Goal: Information Seeking & Learning: Learn about a topic

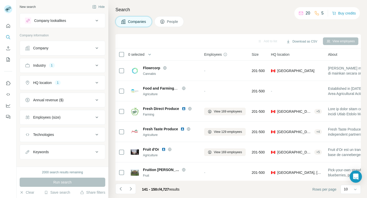
scroll to position [36, 0]
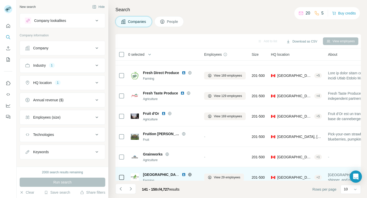
click at [192, 174] on icon at bounding box center [190, 175] width 4 height 4
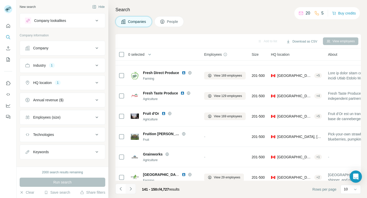
click at [128, 190] on button "Navigate to next page" at bounding box center [131, 189] width 10 height 10
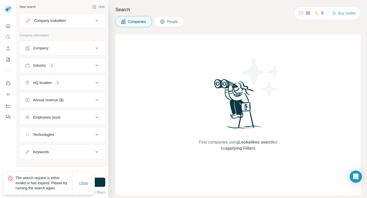
click at [81, 182] on span "Close" at bounding box center [83, 183] width 9 height 5
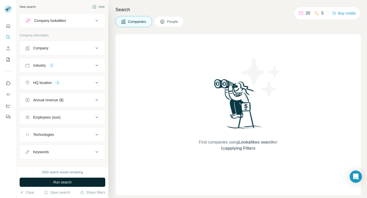
click at [88, 183] on button "Run search" at bounding box center [63, 182] width 86 height 9
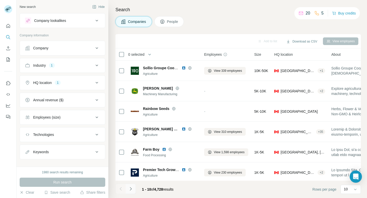
click at [132, 188] on icon "Navigate to next page" at bounding box center [130, 189] width 5 height 5
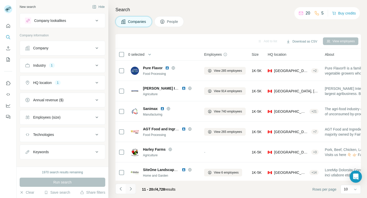
click at [132, 188] on icon "Navigate to next page" at bounding box center [130, 189] width 5 height 5
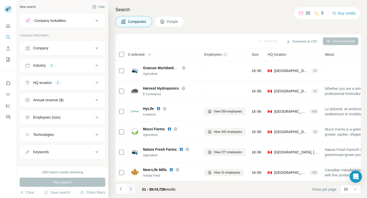
click at [132, 188] on icon "Navigate to next page" at bounding box center [130, 189] width 5 height 5
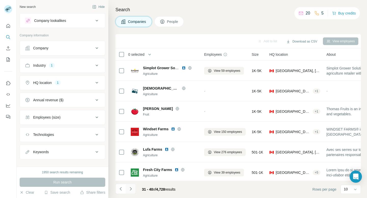
click at [132, 188] on icon "Navigate to next page" at bounding box center [130, 189] width 5 height 5
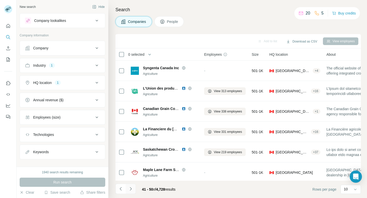
click at [132, 188] on icon "Navigate to next page" at bounding box center [130, 189] width 5 height 5
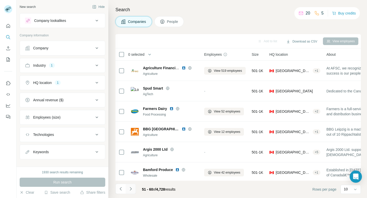
click at [132, 188] on icon "Navigate to next page" at bounding box center [130, 189] width 5 height 5
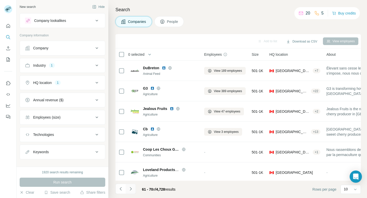
click at [132, 188] on icon "Navigate to next page" at bounding box center [130, 189] width 5 height 5
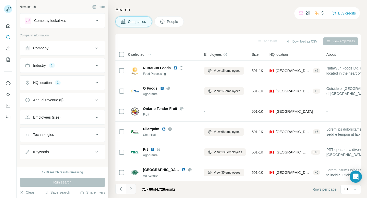
click at [132, 188] on icon "Navigate to next page" at bounding box center [130, 189] width 5 height 5
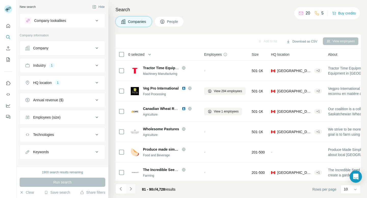
click at [129, 190] on icon "Navigate to next page" at bounding box center [130, 189] width 5 height 5
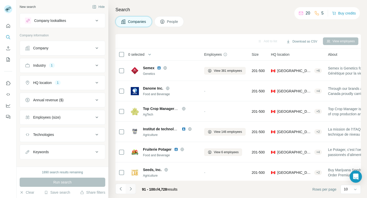
click at [129, 190] on icon "Navigate to next page" at bounding box center [130, 189] width 5 height 5
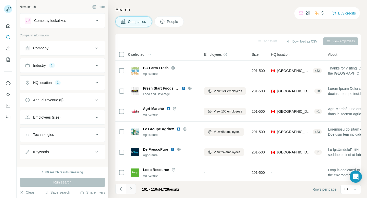
click at [129, 190] on icon "Navigate to next page" at bounding box center [130, 189] width 5 height 5
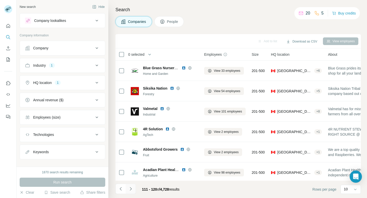
click at [129, 190] on icon "Navigate to next page" at bounding box center [130, 189] width 5 height 5
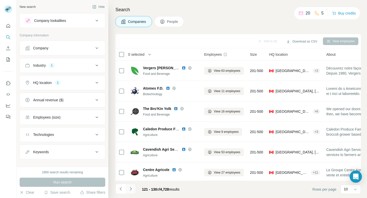
click at [129, 190] on icon "Navigate to next page" at bounding box center [130, 189] width 5 height 5
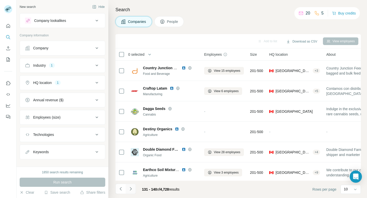
click at [129, 190] on icon "Navigate to next page" at bounding box center [130, 189] width 5 height 5
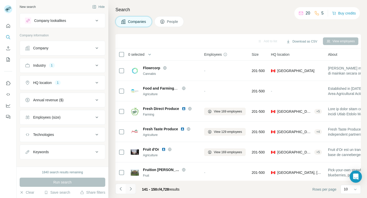
click at [130, 189] on icon "Navigate to next page" at bounding box center [130, 189] width 5 height 5
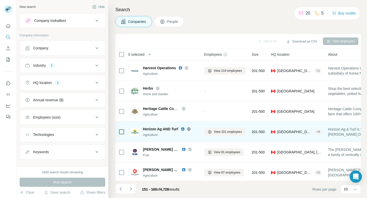
click at [188, 130] on icon at bounding box center [188, 128] width 3 height 3
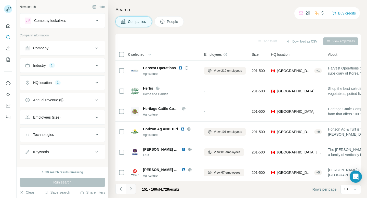
click at [131, 186] on button "Navigate to next page" at bounding box center [131, 189] width 10 height 10
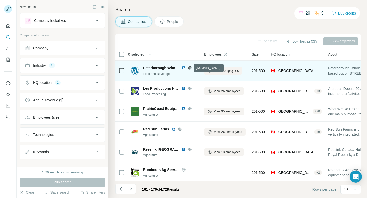
click at [190, 68] on icon at bounding box center [190, 68] width 4 height 4
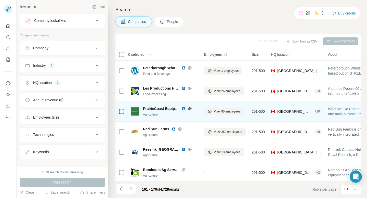
click at [188, 110] on icon at bounding box center [190, 109] width 4 height 4
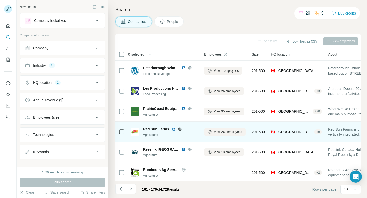
click at [179, 129] on icon at bounding box center [179, 128] width 1 height 3
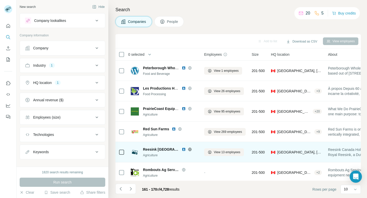
click at [188, 151] on icon at bounding box center [190, 150] width 4 height 4
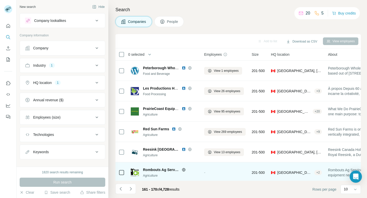
click at [185, 169] on icon at bounding box center [183, 169] width 3 height 3
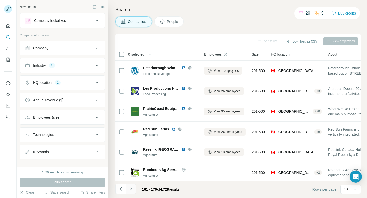
click at [132, 189] on icon "Navigate to next page" at bounding box center [130, 189] width 5 height 5
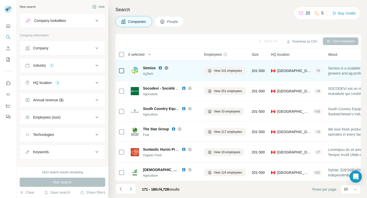
click at [166, 68] on icon at bounding box center [166, 67] width 1 height 3
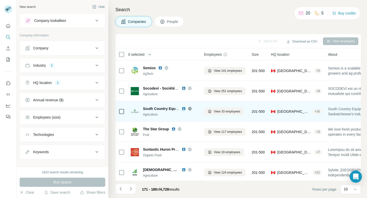
click at [189, 107] on icon at bounding box center [189, 108] width 3 height 3
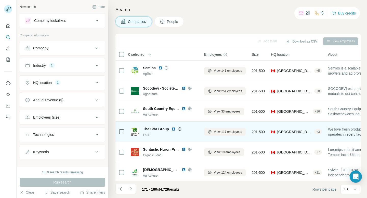
click at [179, 128] on icon at bounding box center [180, 129] width 4 height 4
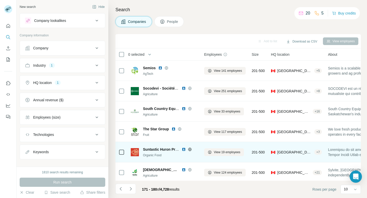
click at [189, 152] on div "Suntastic Huron Produce" at bounding box center [170, 149] width 55 height 5
click at [190, 150] on icon at bounding box center [189, 149] width 1 height 3
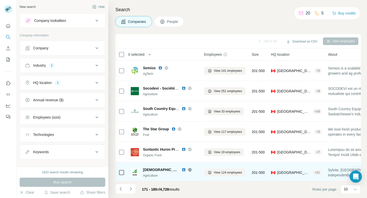
click at [188, 169] on icon at bounding box center [190, 170] width 4 height 4
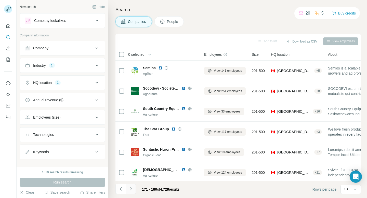
click at [131, 187] on icon "Navigate to next page" at bounding box center [130, 189] width 5 height 5
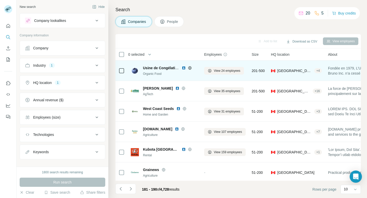
click at [189, 68] on icon at bounding box center [189, 68] width 3 height 0
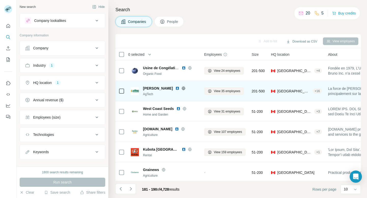
click at [182, 89] on icon at bounding box center [184, 88] width 4 height 4
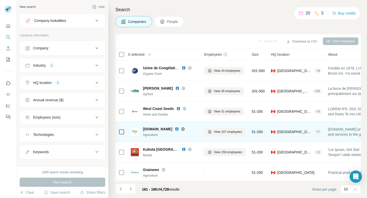
click at [181, 129] on icon at bounding box center [183, 129] width 4 height 4
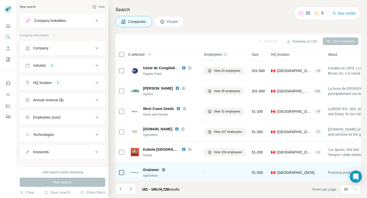
click at [163, 169] on icon at bounding box center [164, 170] width 4 height 4
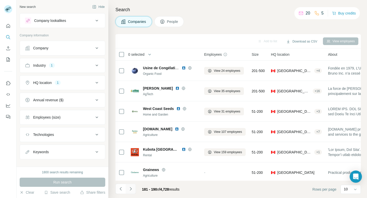
click at [133, 187] on icon "Navigate to next page" at bounding box center [130, 189] width 5 height 5
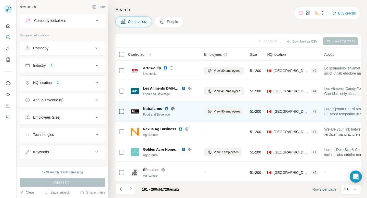
click at [175, 108] on icon at bounding box center [173, 109] width 4 height 4
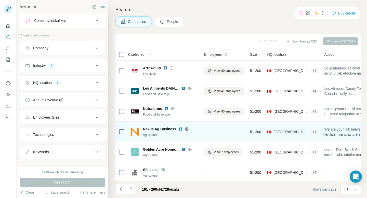
click at [187, 128] on icon at bounding box center [186, 128] width 3 height 3
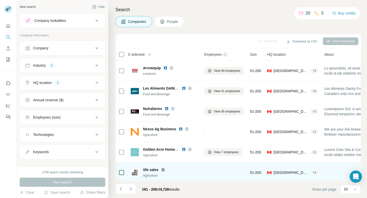
click at [164, 170] on icon at bounding box center [163, 170] width 4 height 4
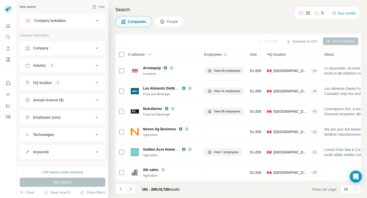
click at [131, 190] on icon "Navigate to next page" at bounding box center [130, 189] width 5 height 5
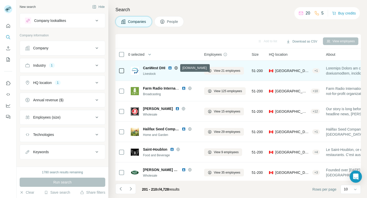
click at [176, 67] on icon at bounding box center [176, 68] width 4 height 4
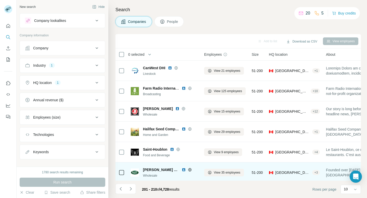
click at [191, 171] on icon at bounding box center [190, 170] width 4 height 4
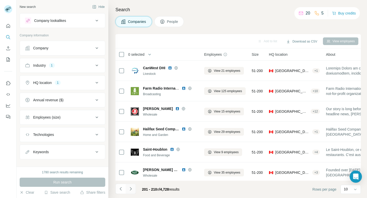
click at [133, 187] on icon "Navigate to next page" at bounding box center [130, 189] width 5 height 5
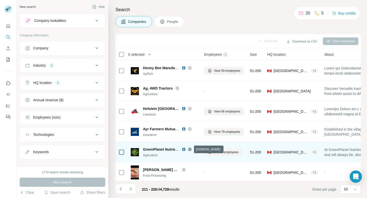
click at [189, 148] on icon at bounding box center [189, 149] width 3 height 3
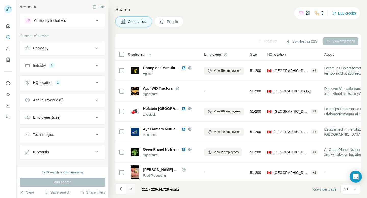
click at [128, 189] on icon "Navigate to next page" at bounding box center [130, 189] width 5 height 5
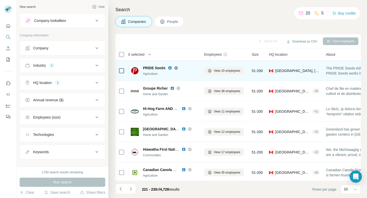
click at [176, 68] on icon at bounding box center [176, 68] width 4 height 4
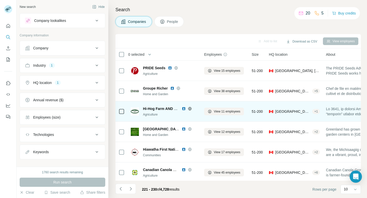
click at [190, 108] on icon at bounding box center [190, 109] width 4 height 4
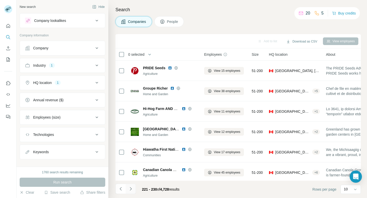
click at [129, 189] on icon "Navigate to next page" at bounding box center [130, 189] width 5 height 5
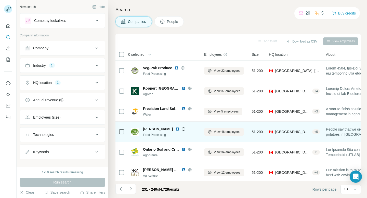
click at [182, 127] on icon at bounding box center [184, 129] width 4 height 4
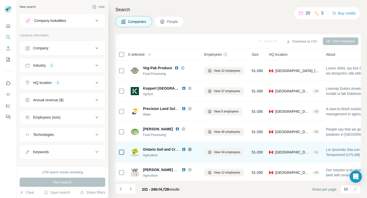
click at [191, 148] on icon at bounding box center [190, 150] width 4 height 4
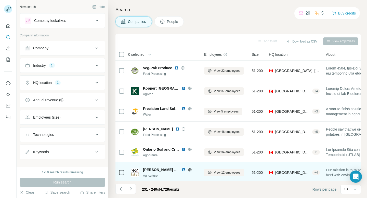
click at [190, 169] on icon at bounding box center [189, 169] width 3 height 3
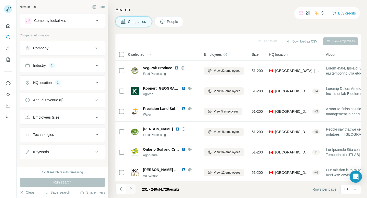
click at [130, 189] on icon "Navigate to next page" at bounding box center [130, 189] width 5 height 5
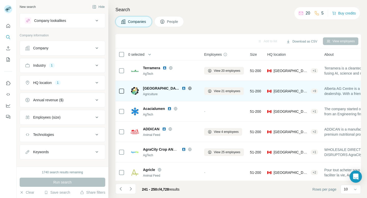
click at [188, 86] on icon at bounding box center [190, 88] width 4 height 4
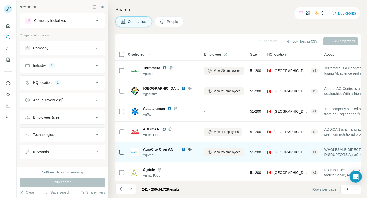
click at [190, 148] on icon at bounding box center [190, 150] width 4 height 4
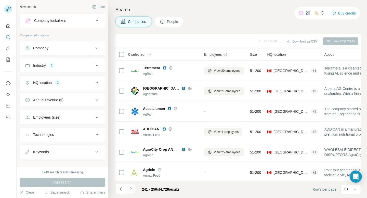
click at [130, 191] on icon "Navigate to next page" at bounding box center [130, 189] width 5 height 5
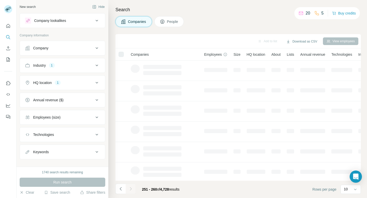
click at [188, 94] on td at bounding box center [164, 91] width 73 height 20
click at [120, 190] on icon "Navigate to previous page" at bounding box center [121, 188] width 2 height 3
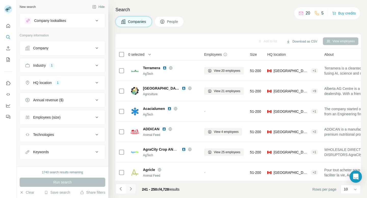
click at [130, 187] on icon "Navigate to next page" at bounding box center [130, 189] width 5 height 5
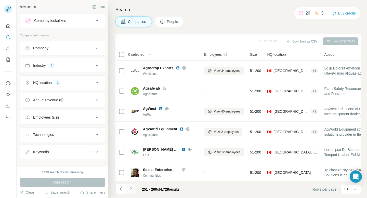
click at [130, 187] on icon "Navigate to next page" at bounding box center [130, 189] width 5 height 5
